Goal: Task Accomplishment & Management: Manage account settings

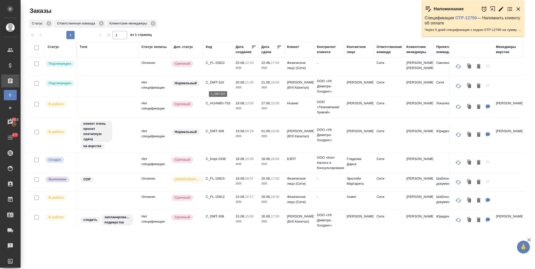
click at [217, 84] on p "C_DMT-310" at bounding box center [218, 82] width 25 height 5
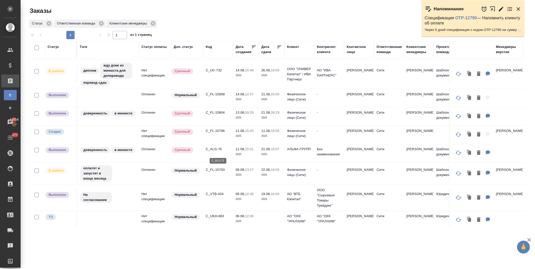
scroll to position [171, 0]
click at [212, 196] on p "C_VTB-434" at bounding box center [218, 193] width 25 height 5
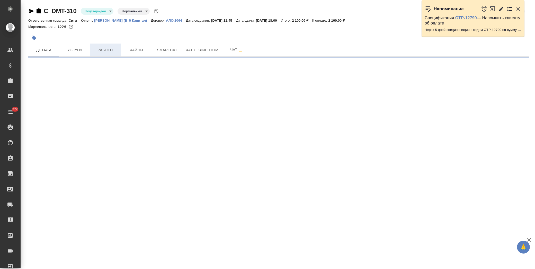
select select "RU"
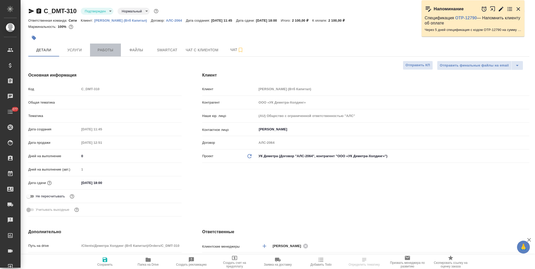
click at [112, 48] on span "Работы" at bounding box center [105, 50] width 25 height 6
type textarea "x"
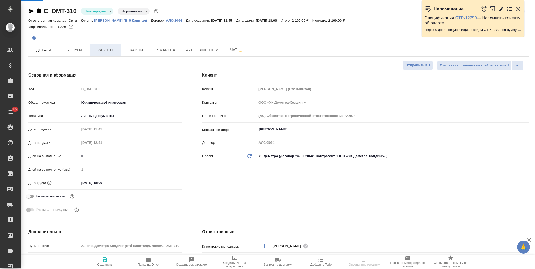
type textarea "x"
type input "Сити"
type textarea "x"
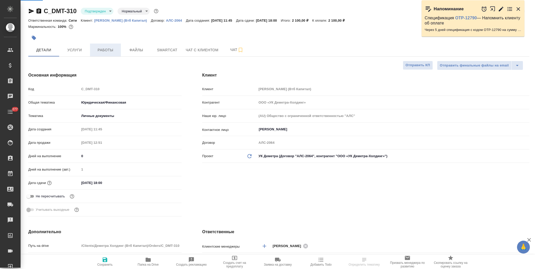
type textarea "x"
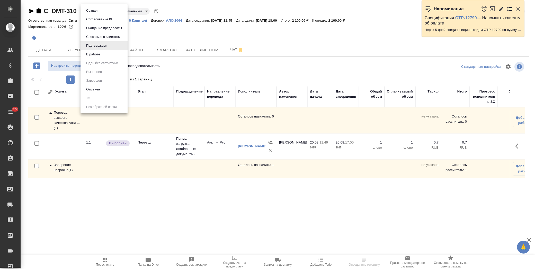
click at [94, 12] on body "🙏 .cls-1 fill:#fff; AWATERA Лофицкая Юлия Владимировна Клиенты Спецификации Зак…" at bounding box center [267, 134] width 535 height 269
click at [107, 54] on li "В работе" at bounding box center [104, 54] width 47 height 9
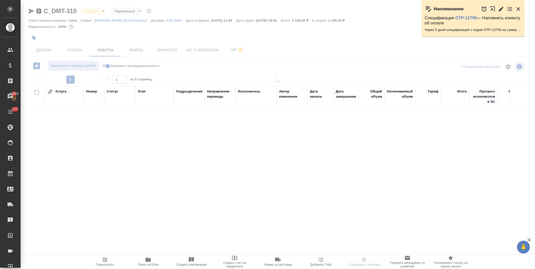
click at [104, 11] on body "🙏 .cls-1 fill:#fff; AWATERA Лофицкая Юлия Владимировна Клиенты Спецификации Зак…" at bounding box center [267, 134] width 535 height 269
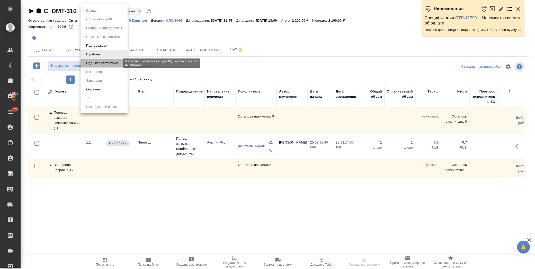
drag, startPoint x: 107, startPoint y: 61, endPoint x: 95, endPoint y: 30, distance: 33.3
click at [107, 61] on button "Сдан без статистики" at bounding box center [102, 63] width 35 height 6
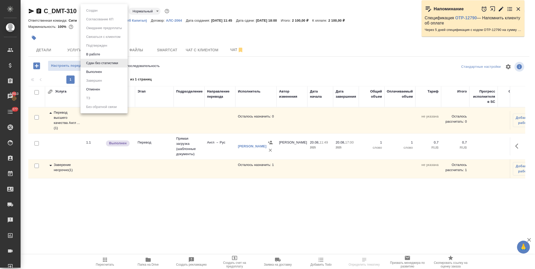
click at [94, 11] on body "🙏 .cls-1 fill:#fff; AWATERA Лофицкая Юлия Владимировна Клиенты Спецификации Зак…" at bounding box center [267, 134] width 535 height 269
click at [98, 71] on button "Выполнен" at bounding box center [94, 72] width 19 height 6
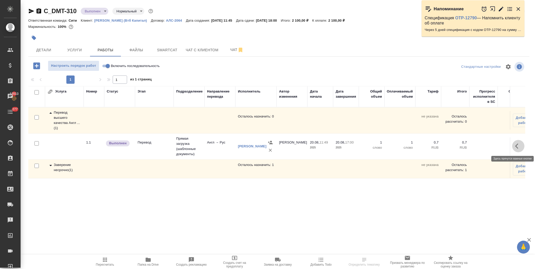
click at [518, 143] on icon "button" at bounding box center [519, 146] width 6 height 6
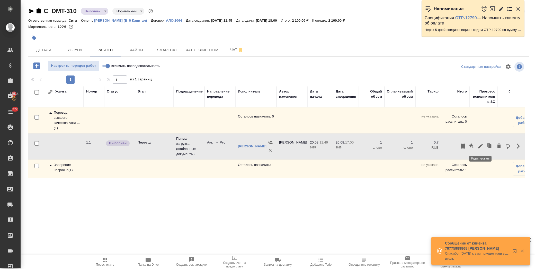
click at [482, 148] on icon "button" at bounding box center [481, 146] width 6 height 6
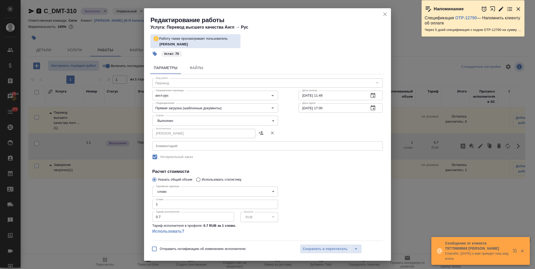
drag, startPoint x: 92, startPoint y: 207, endPoint x: 77, endPoint y: 203, distance: 15.6
click at [77, 208] on div "Редактирование работы Услуга: Перевод высшего качества Англ → Рус Работу также …" at bounding box center [267, 134] width 535 height 269
type input "75"
click at [172, 120] on body "🙏 .cls-1 fill:#fff; AWATERA Лофицкая Юлия Владимировна Клиенты Спецификации Зак…" at bounding box center [267, 134] width 535 height 269
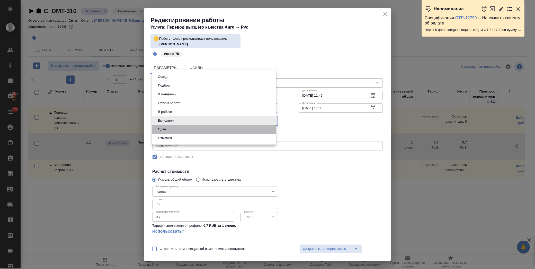
click at [181, 128] on li "Сдан" at bounding box center [214, 129] width 124 height 9
type input "closed"
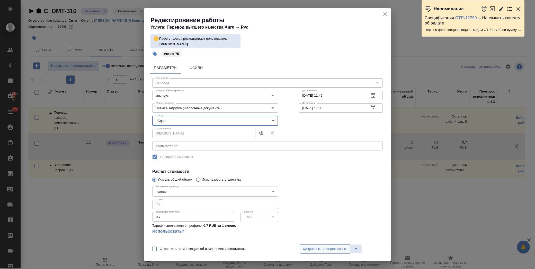
click at [311, 250] on span "Сохранить и пересчитать" at bounding box center [325, 249] width 45 height 6
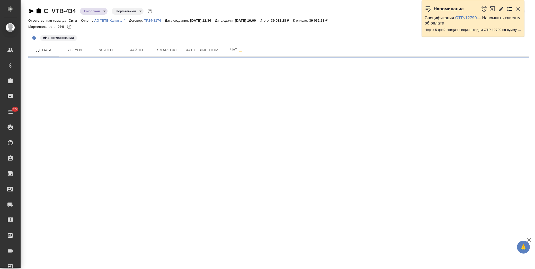
select select "RU"
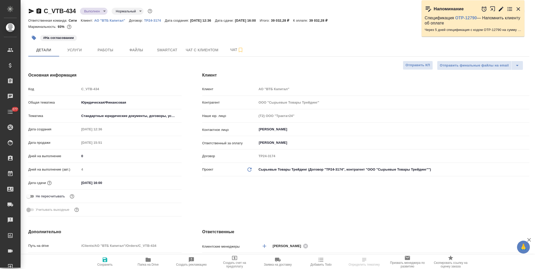
type textarea "x"
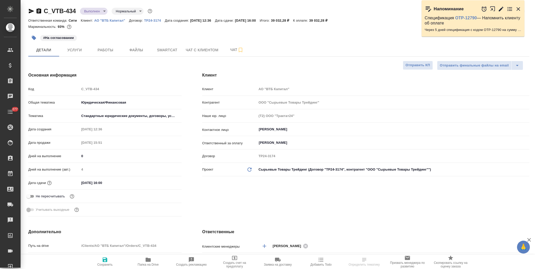
type textarea "x"
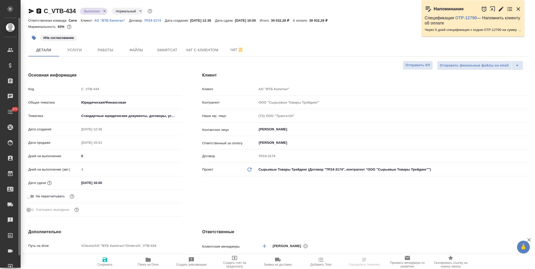
type textarea "x"
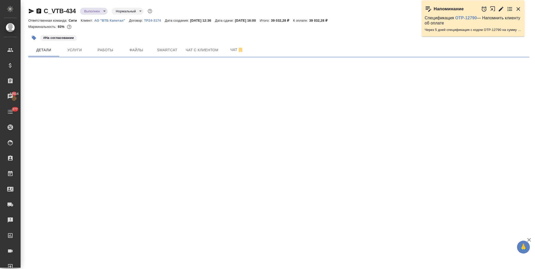
select select "RU"
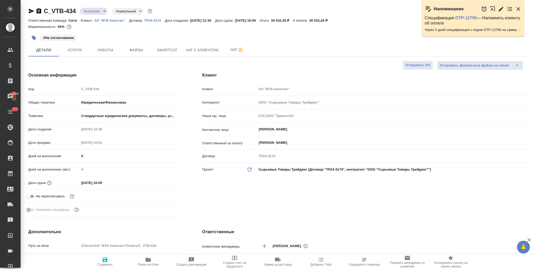
type textarea "x"
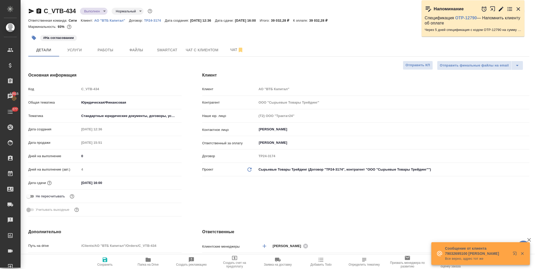
type textarea "x"
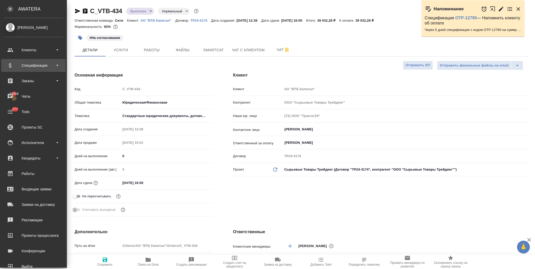
type textarea "x"
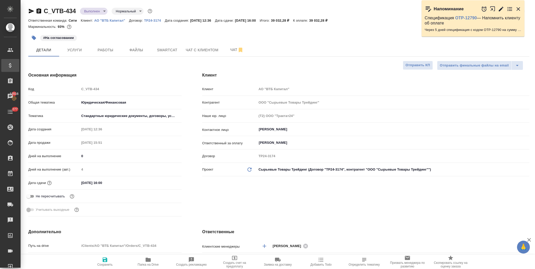
type textarea "x"
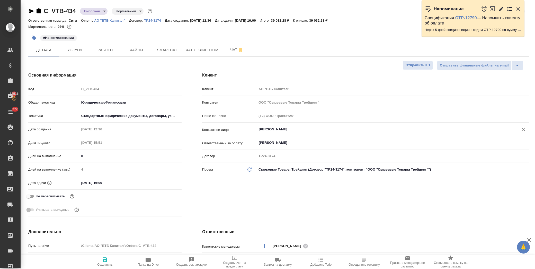
type textarea "x"
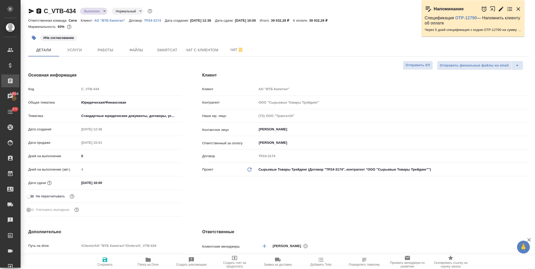
type textarea "x"
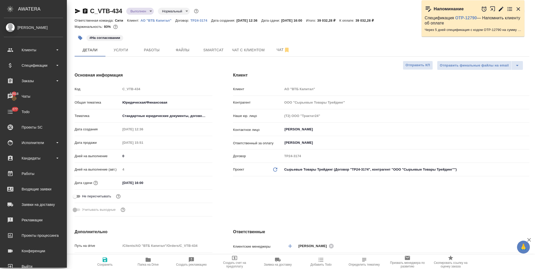
type textarea "x"
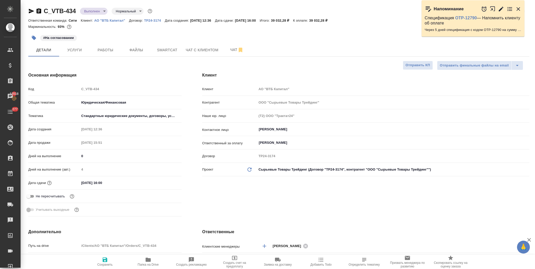
type textarea "x"
